Goal: Register for event/course

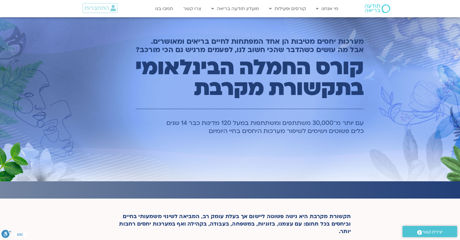
scroll to position [1745, 0]
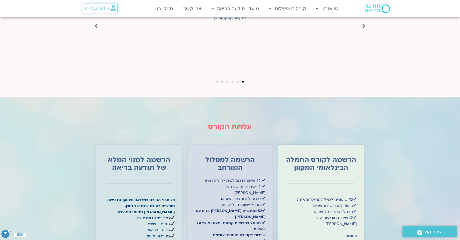
click at [110, 6] on span "התחברות" at bounding box center [100, 8] width 31 height 6
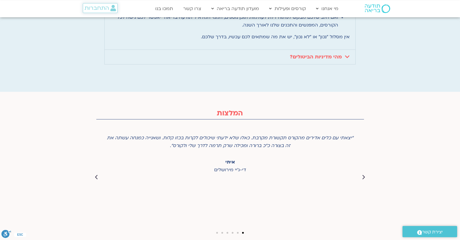
scroll to position [1807, 0]
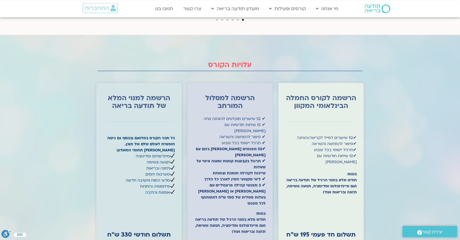
click at [418, 154] on div at bounding box center [230, 175] width 460 height 280
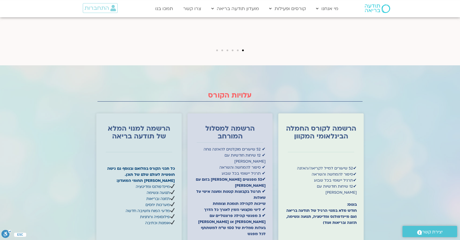
scroll to position [1827, 0]
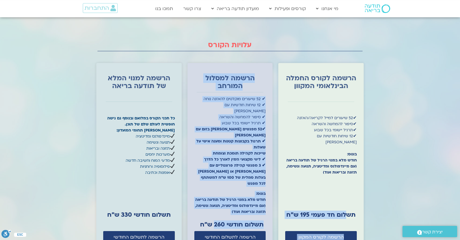
drag, startPoint x: 286, startPoint y: 167, endPoint x: 224, endPoint y: 171, distance: 61.6
click at [224, 171] on div "הרשמה לקורס החמלה הבינלאומי המקוון ✔ 52 שיעורים למייל לקריאה/האזנה ✔ סיפור להמח…" at bounding box center [229, 156] width 267 height 193
click at [325, 211] on strong "תשלום חד פעמי 195 ש״ח" at bounding box center [320, 215] width 69 height 8
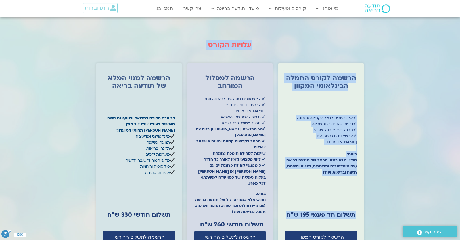
drag, startPoint x: 286, startPoint y: 167, endPoint x: 395, endPoint y: 165, distance: 108.5
click at [395, 165] on section "עלויות הקורס הרשמה לקורס החמלה הבינלאומי המקוון ✔ 52 שיעורים למייל לקריאה/האזנה…" at bounding box center [230, 155] width 460 height 280
click at [345, 211] on strong "תשלום חד פעמי 195 ש״ח" at bounding box center [320, 215] width 69 height 8
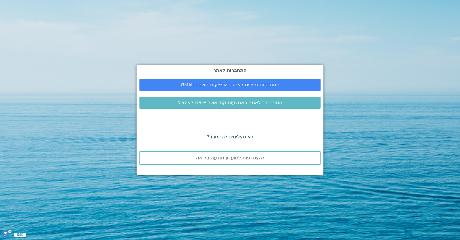
click at [241, 137] on span "לא מצליחים להתחבר?" at bounding box center [230, 137] width 47 height 6
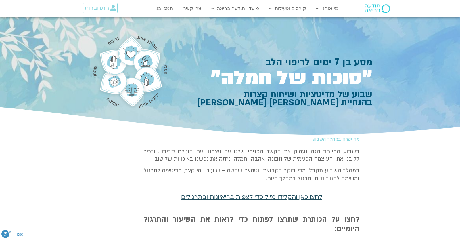
scroll to position [50, 0]
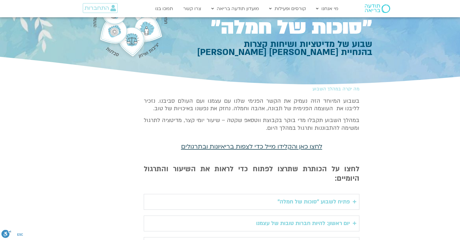
click at [249, 147] on span "לחצו כאן והקלידו מייל כדי לצפות בריאיונות ובתרגולים" at bounding box center [251, 146] width 141 height 8
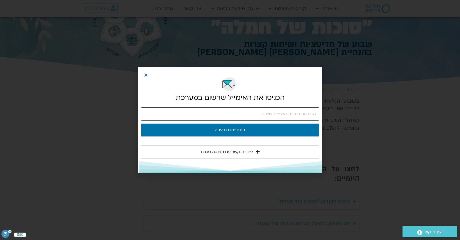
click at [238, 116] on input "email" at bounding box center [230, 113] width 178 height 13
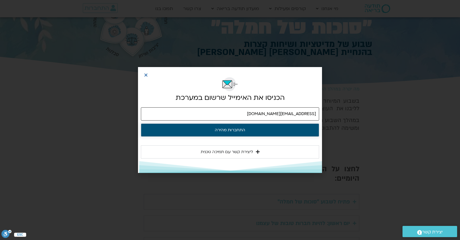
type input "yonatanrf3@gmail.com"
click at [240, 133] on button "התחברות מהירה" at bounding box center [230, 129] width 178 height 13
